Goal: Information Seeking & Learning: Compare options

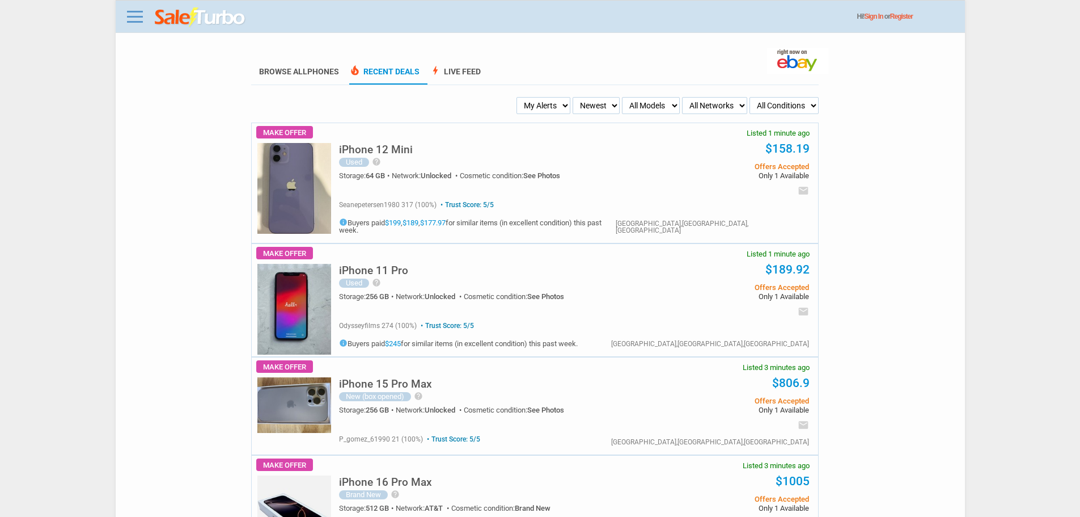
click at [541, 112] on select "My Alerts All Deals BIN Only w/ Offers Only" at bounding box center [544, 105] width 54 height 17
select select "flash_bin"
click at [520, 98] on select "My Alerts All Deals BIN Only w/ Offers Only" at bounding box center [544, 105] width 54 height 17
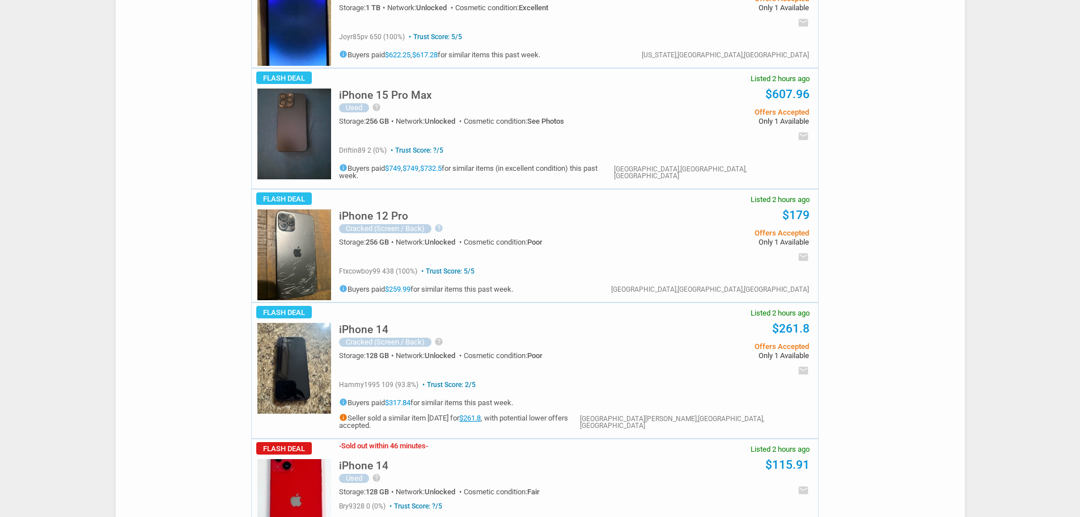
scroll to position [2495, 0]
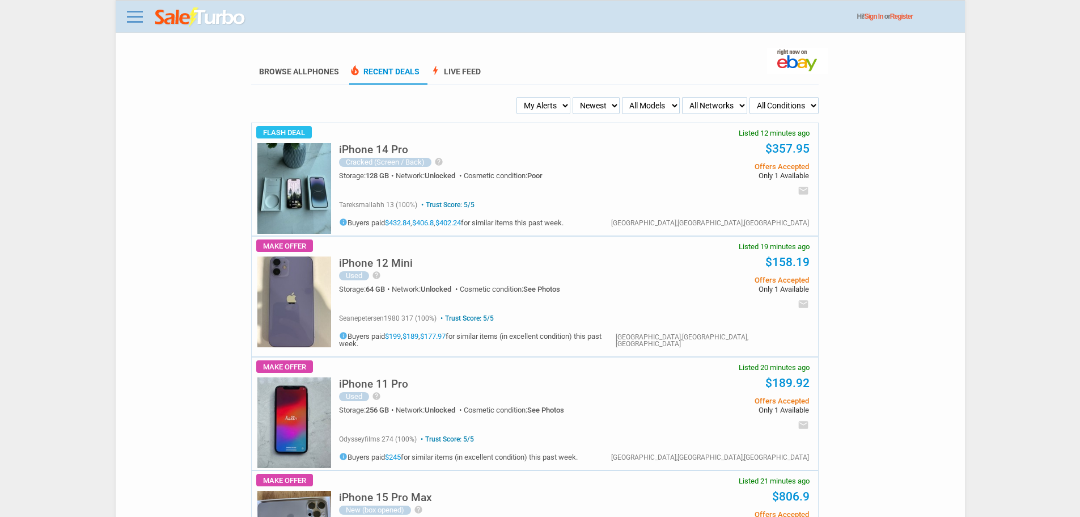
click at [540, 99] on select "My Alerts All Deals BIN Only w/ Offers Only" at bounding box center [544, 105] width 54 height 17
select select "flash_bin"
click at [520, 98] on select "My Alerts All Deals BIN Only w/ Offers Only" at bounding box center [544, 105] width 54 height 17
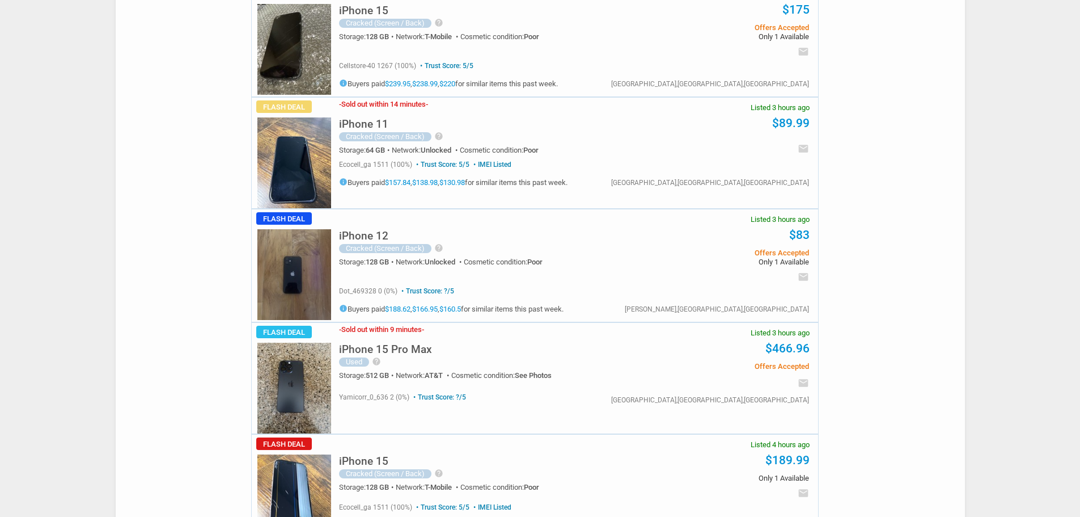
scroll to position [3459, 0]
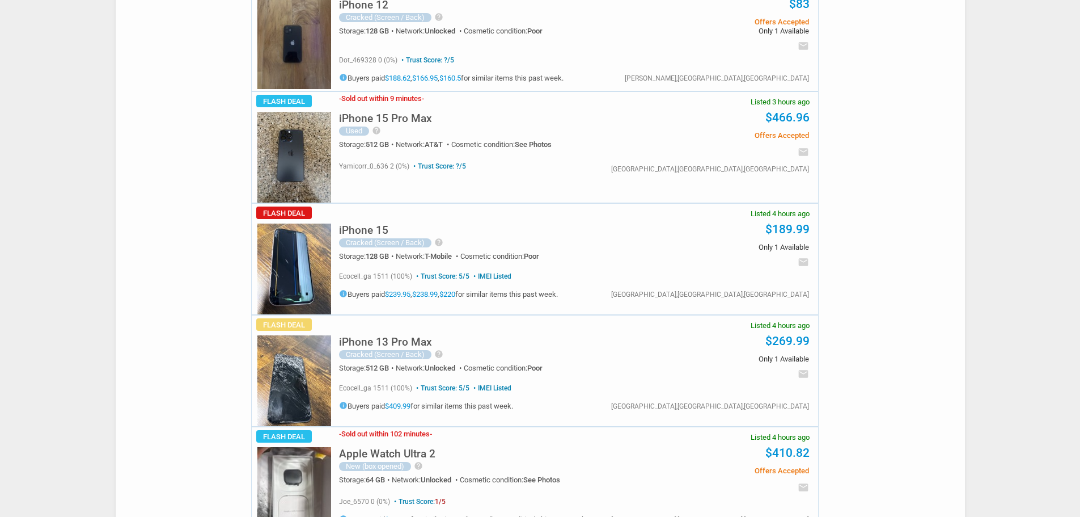
click at [316, 335] on img at bounding box center [294, 380] width 74 height 91
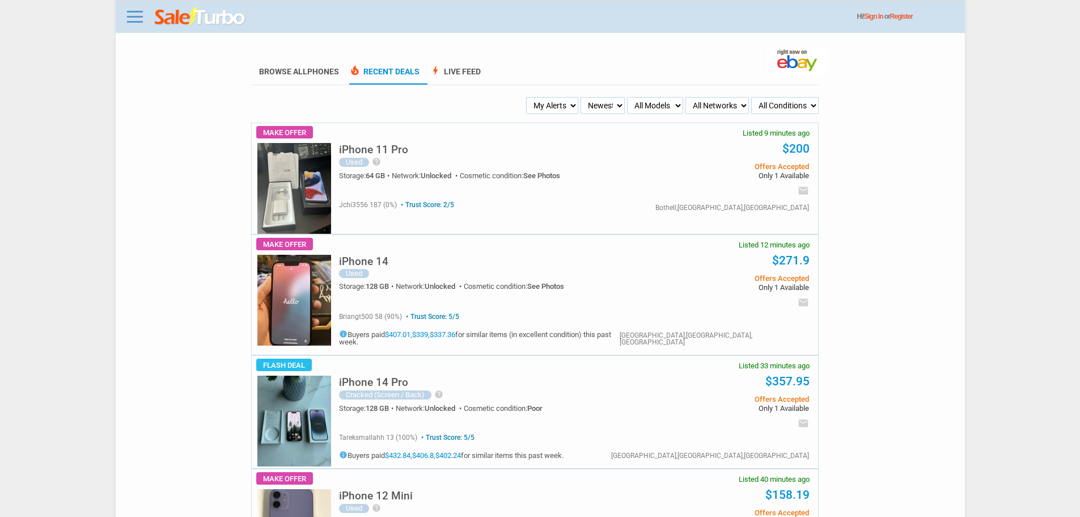
click at [547, 105] on select "My Alerts All Deals BIN Only w/ Offers Only" at bounding box center [552, 105] width 52 height 17
select select "flash_bin"
click at [528, 98] on select "My Alerts All Deals BIN Only w/ Offers Only" at bounding box center [552, 105] width 52 height 17
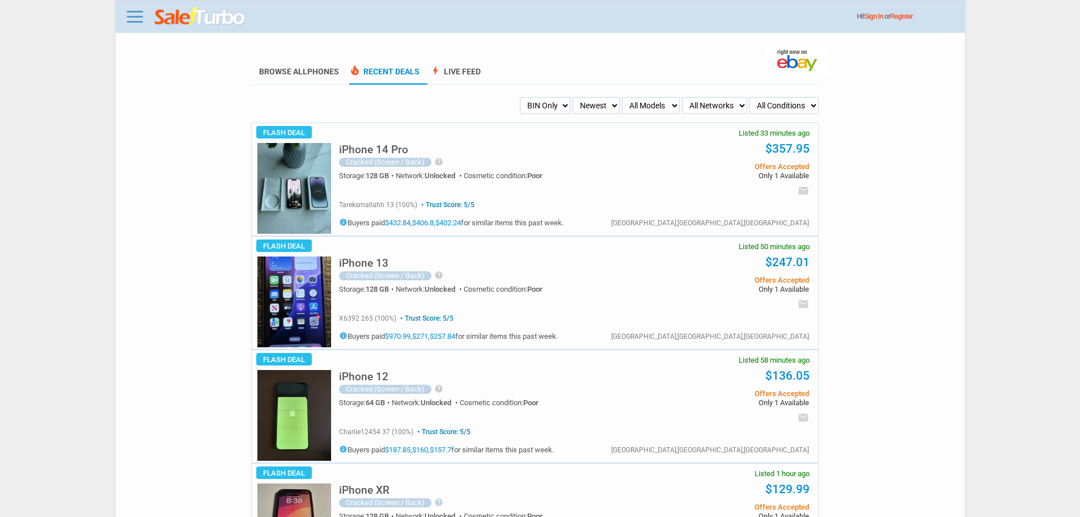
click at [662, 109] on select "All Models Apple Watch Ultra 2 Apple Watch Ultra iPhone 16 Pro Max iPhone 16 Pr…" at bounding box center [651, 105] width 58 height 17
select select "Apple Watch Ultra"
click at [622, 98] on select "All Models Apple Watch Ultra 2 Apple Watch Ultra iPhone 16 Pro Max iPhone 16 Pr…" at bounding box center [651, 105] width 58 height 17
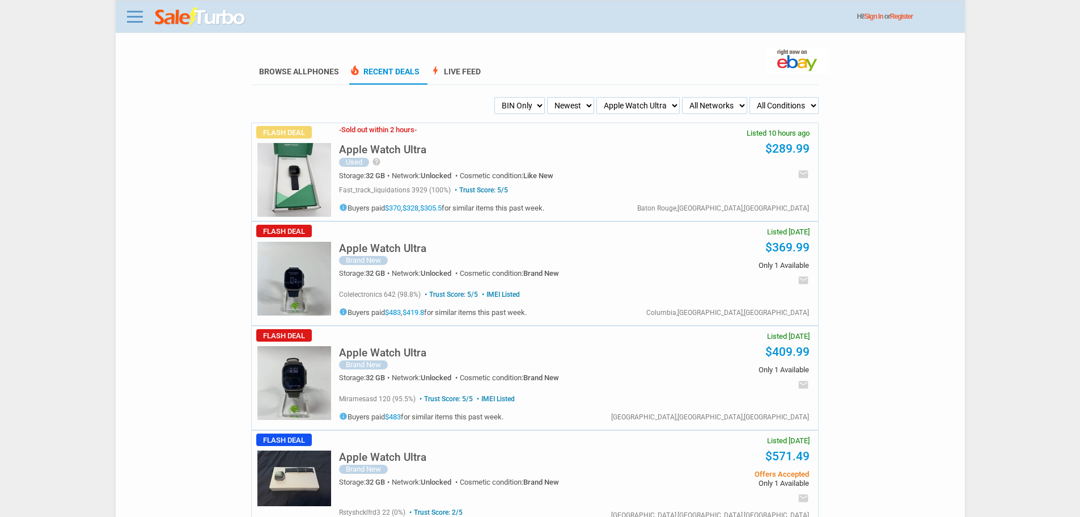
click at [649, 113] on select "All Models Apple Watch Ultra 2 Apple Watch Ultra iPhone 16 Pro Max iPhone 16 Pr…" at bounding box center [637, 105] width 83 height 17
select select "iPhone 16 Pro"
click at [610, 98] on select "All Models Apple Watch Ultra 2 Apple Watch Ultra iPhone 16 Pro Max iPhone 16 Pr…" at bounding box center [637, 105] width 83 height 17
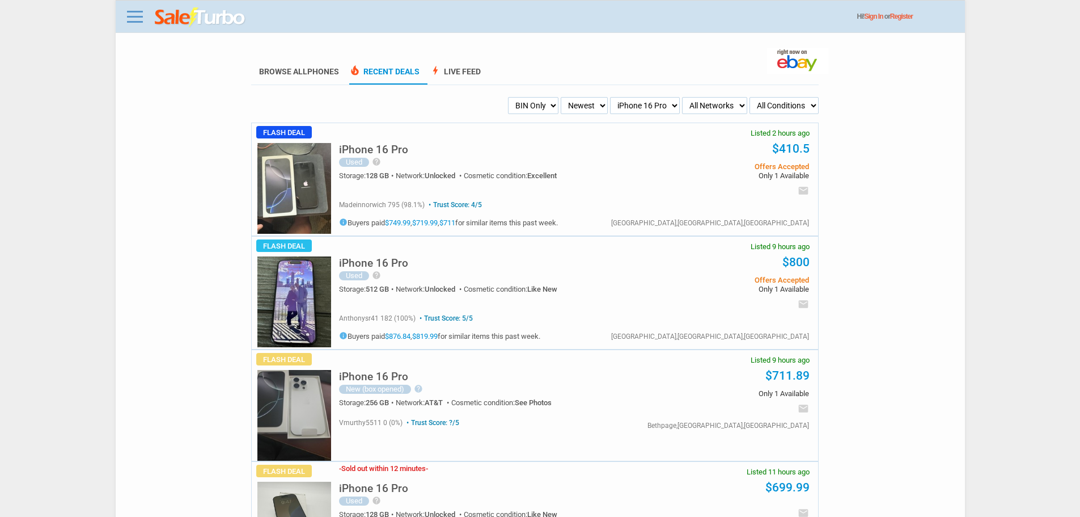
click at [624, 112] on select "All Models Apple Watch Ultra 2 Apple Watch Ultra iPhone 16 Pro Max iPhone 16 Pr…" at bounding box center [645, 105] width 70 height 17
select select "Apple Watch Ultra"
click at [610, 98] on select "All Models Apple Watch Ultra 2 Apple Watch Ultra iPhone 16 Pro Max iPhone 16 Pr…" at bounding box center [645, 105] width 70 height 17
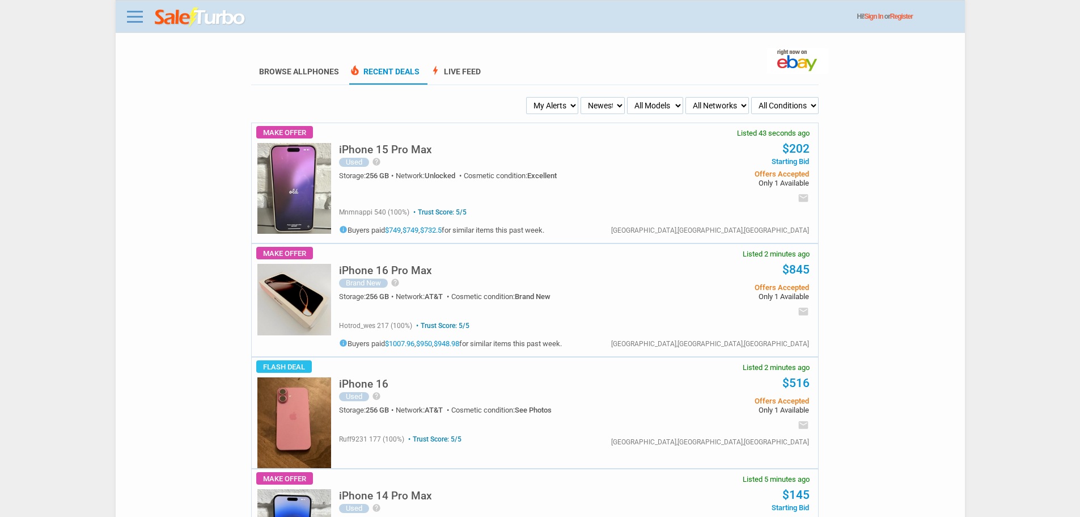
click at [325, 160] on div "iPhone 15 Pro Max Used help Phone and screen is in great shape. Some minor surf…" at bounding box center [571, 183] width 493 height 120
click at [276, 177] on img at bounding box center [294, 188] width 74 height 91
click at [404, 268] on h5 "iPhone 16 Pro Max" at bounding box center [385, 270] width 93 height 11
click at [552, 84] on ul "Browse All Phones local_fire_department Recent Deals bolt Live Feed" at bounding box center [535, 72] width 568 height 25
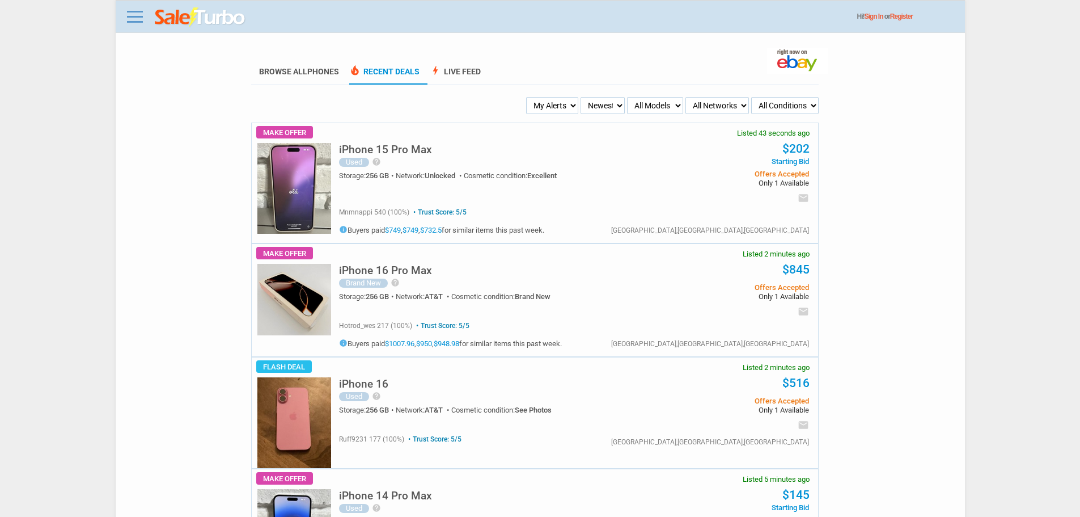
click at [566, 113] on select "My Alerts All Deals BIN Only w/ Offers Only" at bounding box center [552, 105] width 52 height 17
select select "flash_bin"
click at [528, 98] on select "My Alerts All Deals BIN Only w/ Offers Only" at bounding box center [552, 105] width 52 height 17
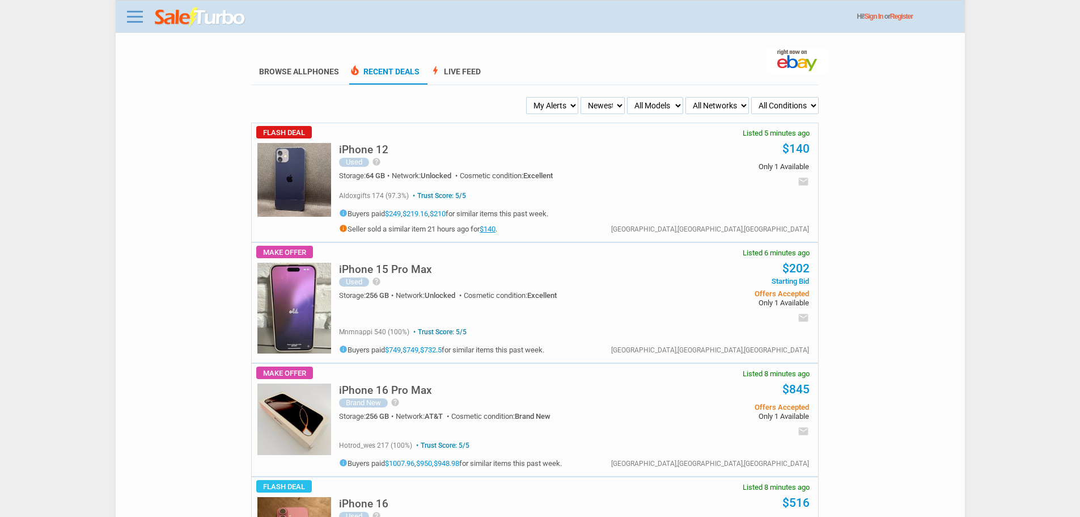
click at [308, 173] on img at bounding box center [294, 180] width 74 height 74
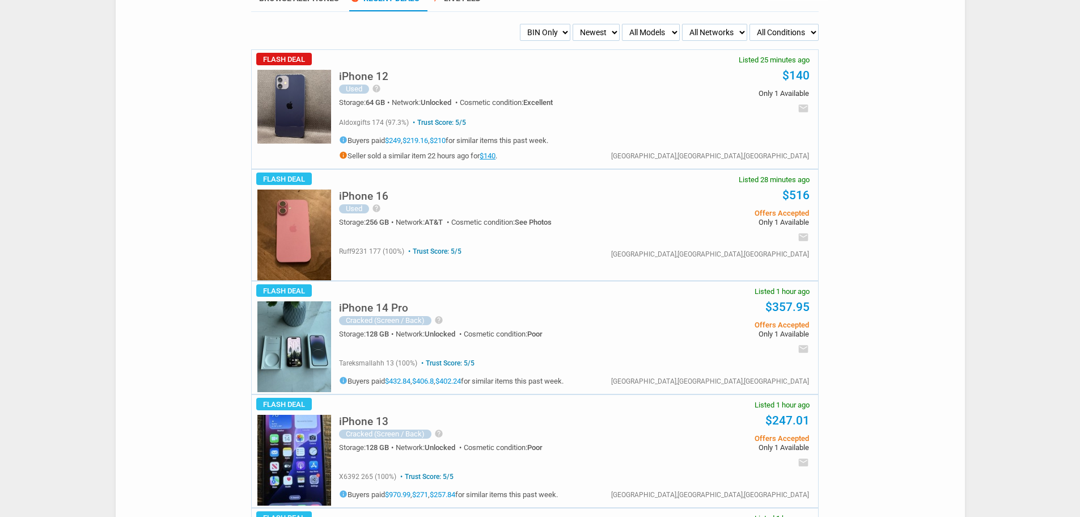
scroll to position [57, 0]
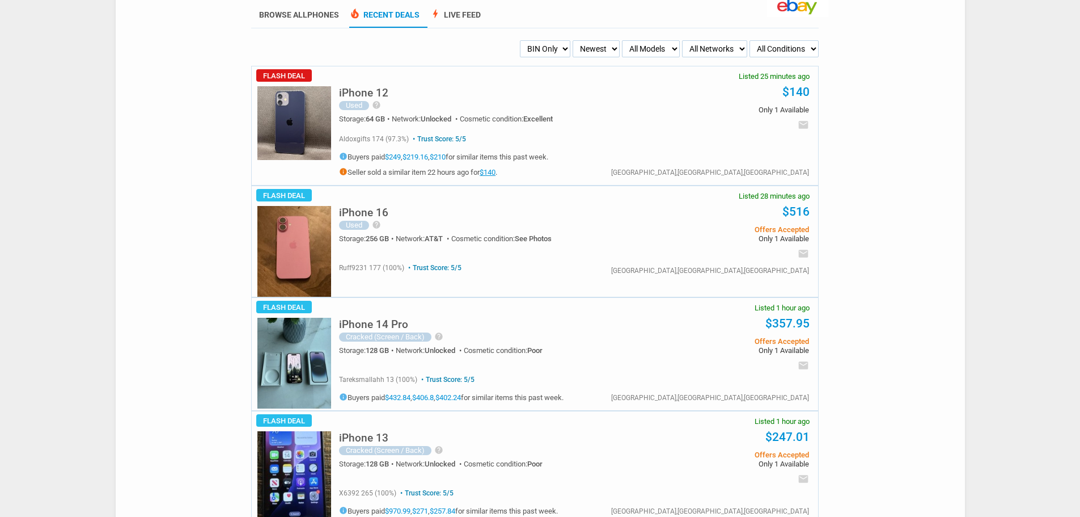
click at [358, 216] on h5 "iPhone 16" at bounding box center [363, 212] width 49 height 11
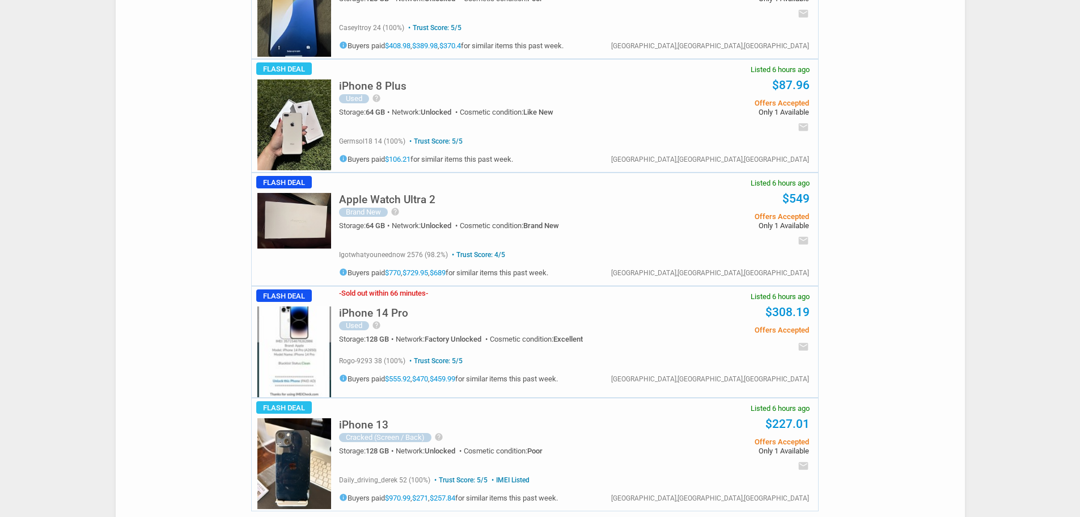
scroll to position [5340, 0]
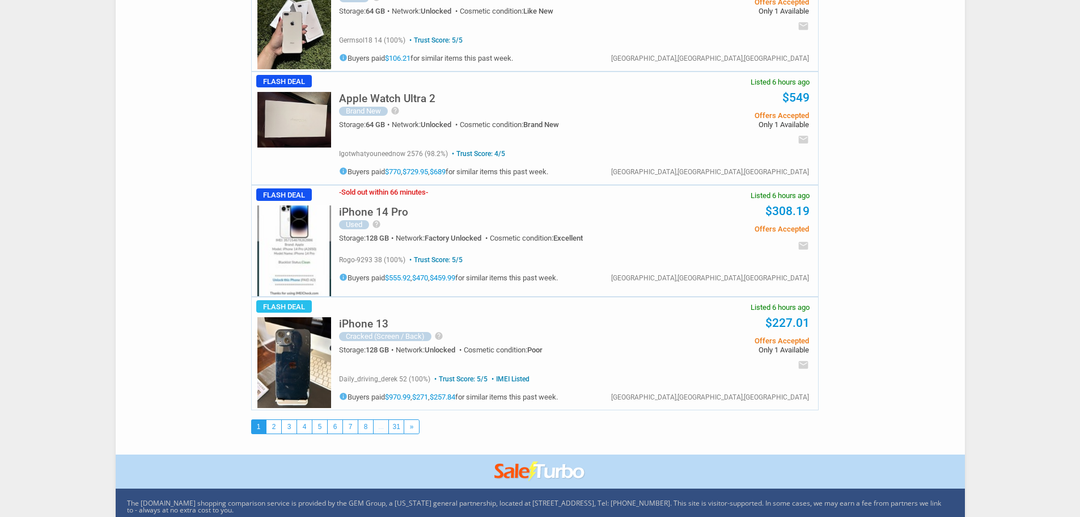
click at [146, 504] on div "The saleturbo.com shopping comparison service is provided by the GEM Group, a N…" at bounding box center [540, 519] width 849 height 62
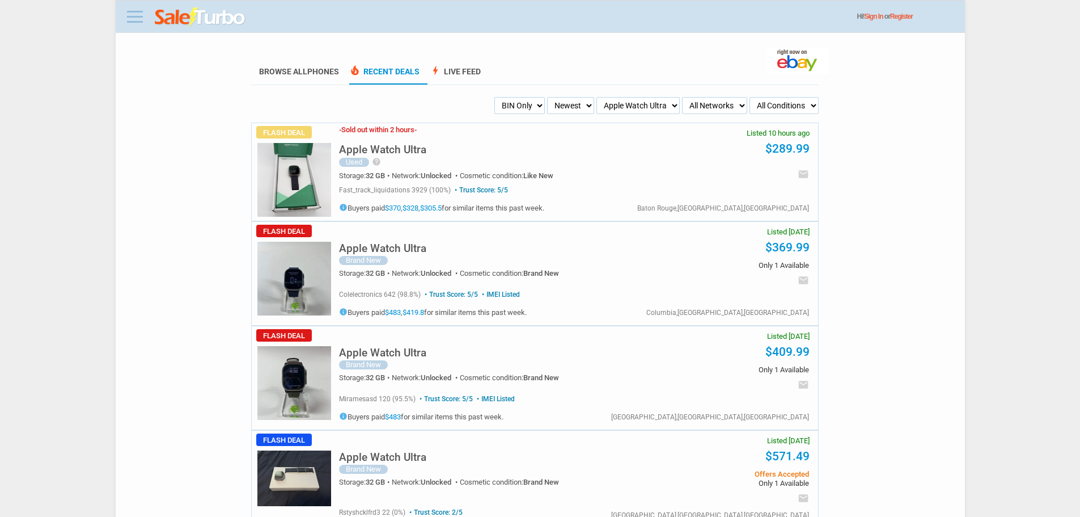
click at [145, 13] on link at bounding box center [135, 16] width 23 height 18
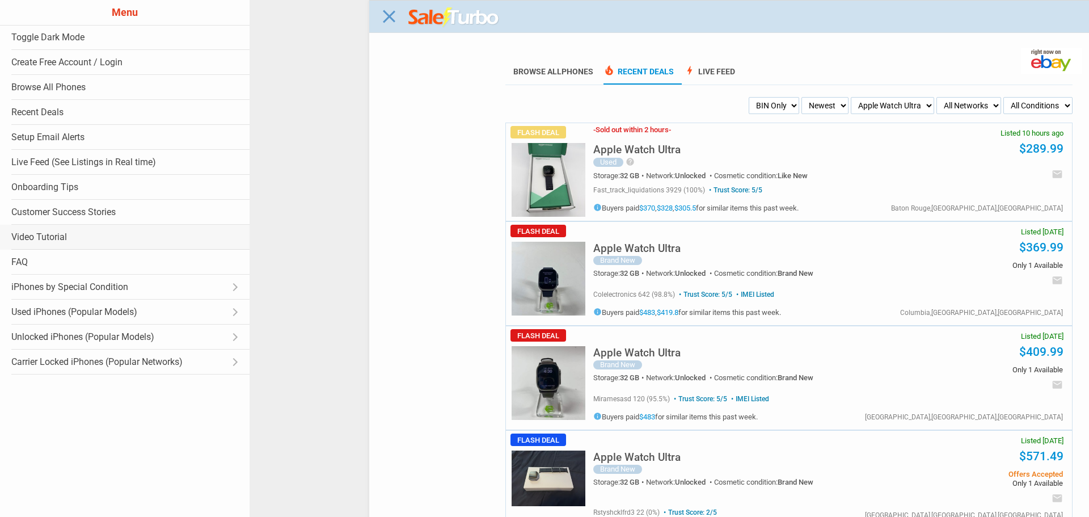
click at [176, 244] on link "Video Tutorial" at bounding box center [124, 237] width 249 height 25
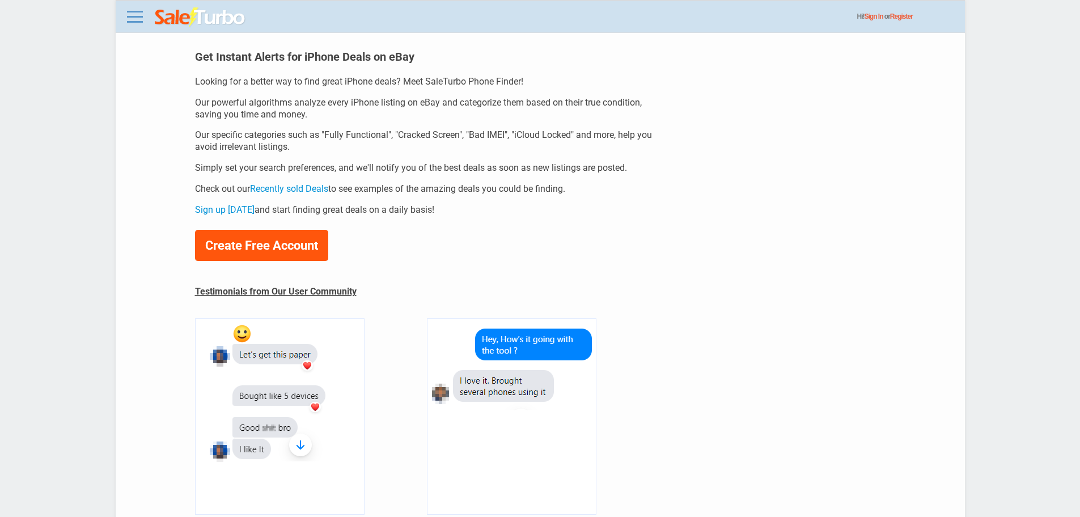
click at [109, 20] on body "Menu Toggle Dark Mode Create Free Account / Login Browse All Phones Recent Deal…" at bounding box center [540, 258] width 1080 height 517
click at [112, 11] on body "Menu Toggle Dark Mode Create Free Account / Login Browse All Phones Recent Deal…" at bounding box center [540, 258] width 1080 height 517
click at [125, 14] on link at bounding box center [135, 16] width 23 height 18
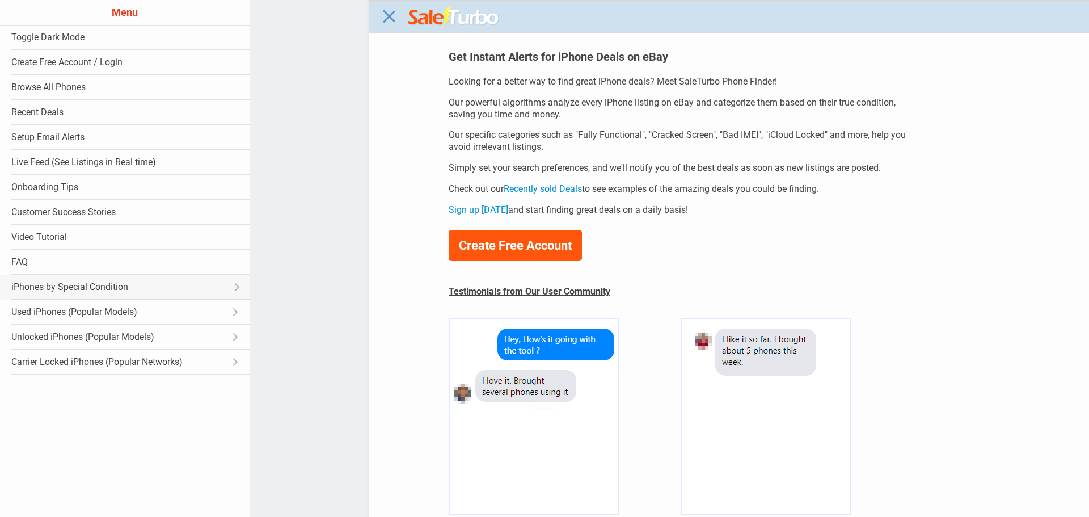
click at [145, 287] on link "iPhones by Special Condition Open submenu" at bounding box center [124, 286] width 249 height 25
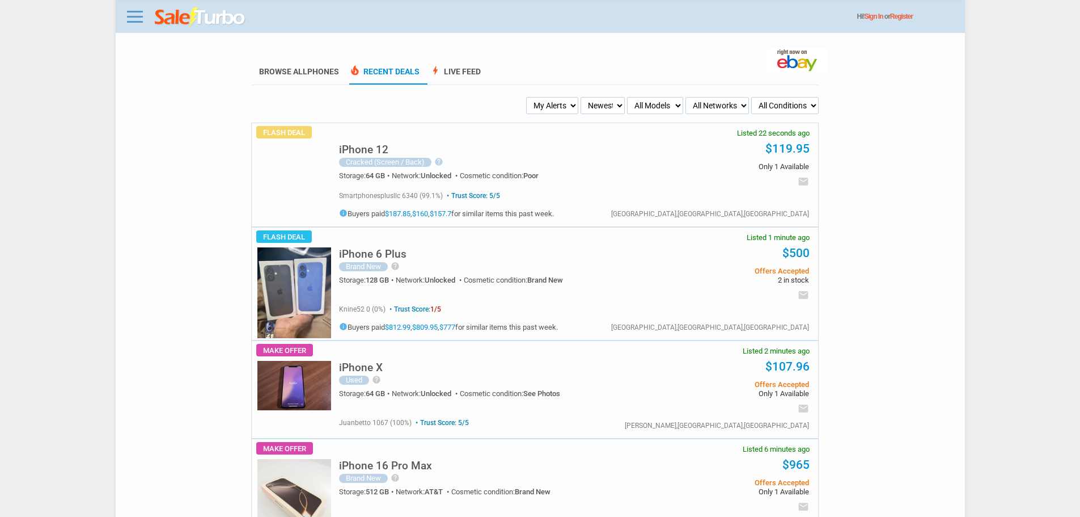
click at [282, 285] on img at bounding box center [294, 292] width 74 height 91
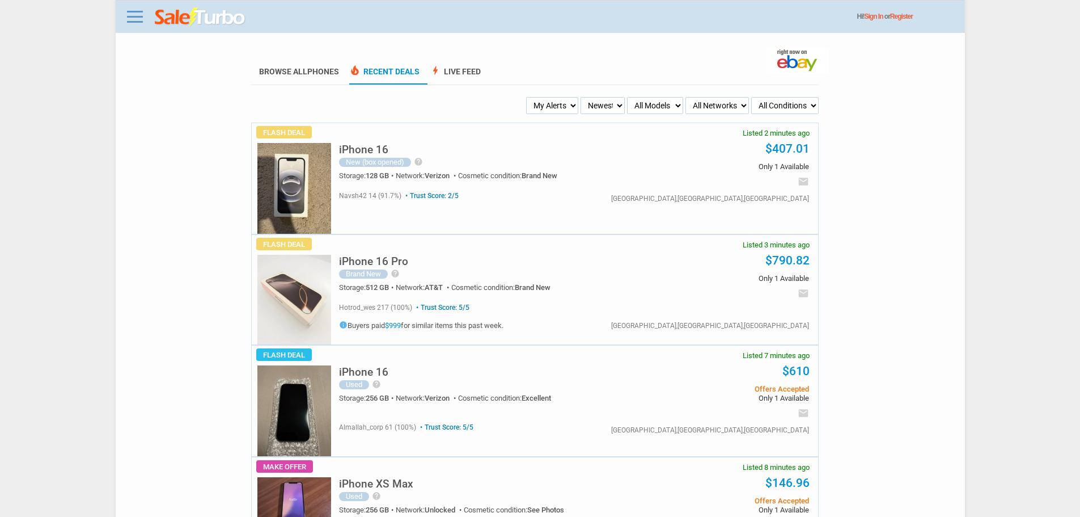
click at [377, 375] on h5 "iPhone 16" at bounding box center [363, 371] width 49 height 11
click at [396, 262] on h5 "iPhone 16 Pro" at bounding box center [373, 261] width 69 height 11
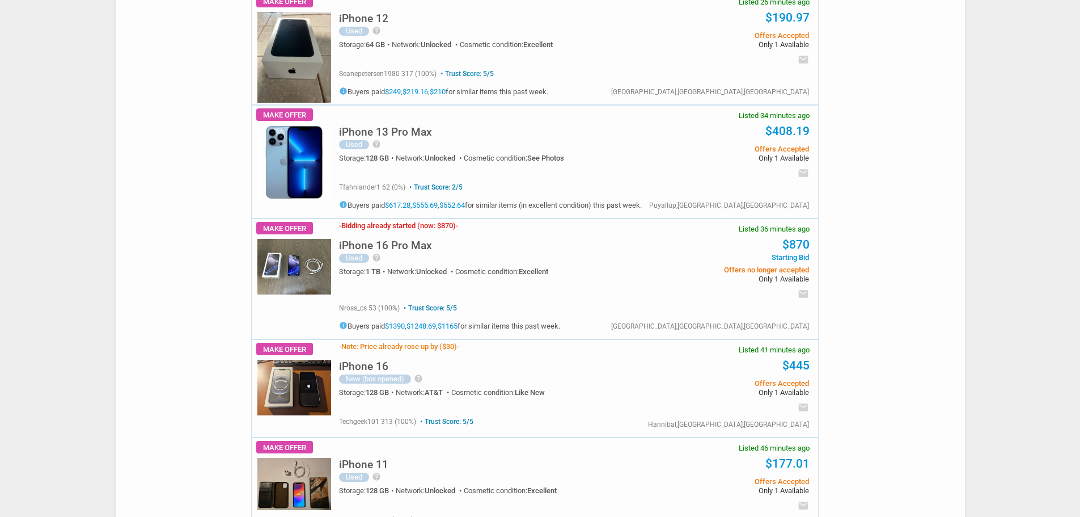
scroll to position [1531, 0]
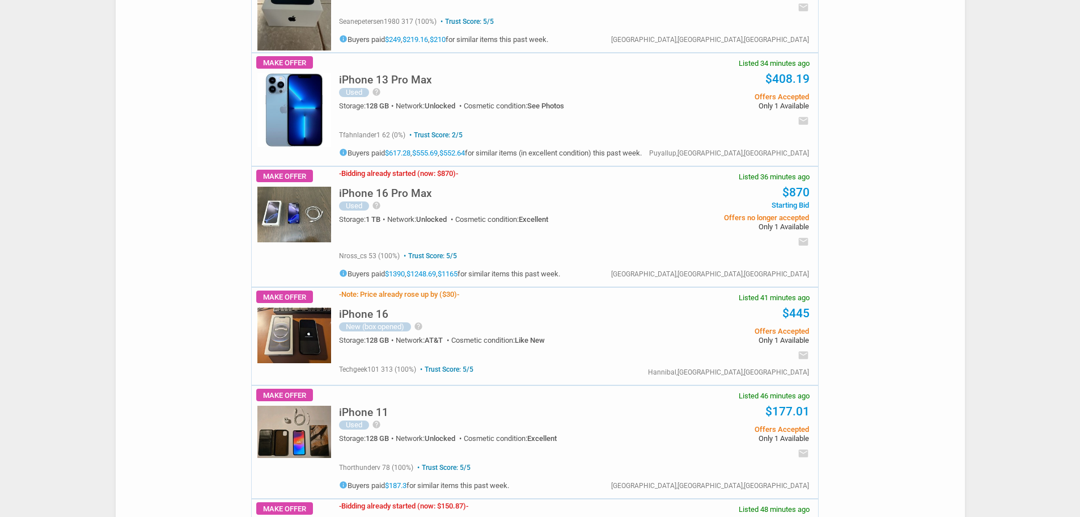
click at [399, 188] on h5 "iPhone 16 Pro Max" at bounding box center [385, 193] width 93 height 11
